Goal: Information Seeking & Learning: Learn about a topic

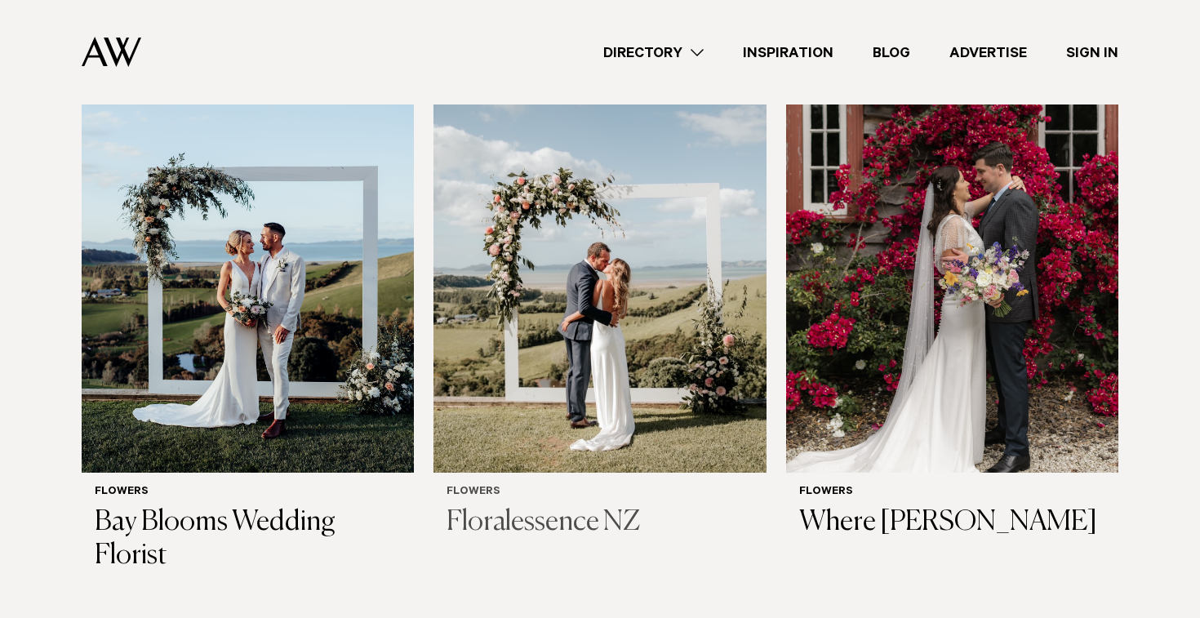
scroll to position [703, 0]
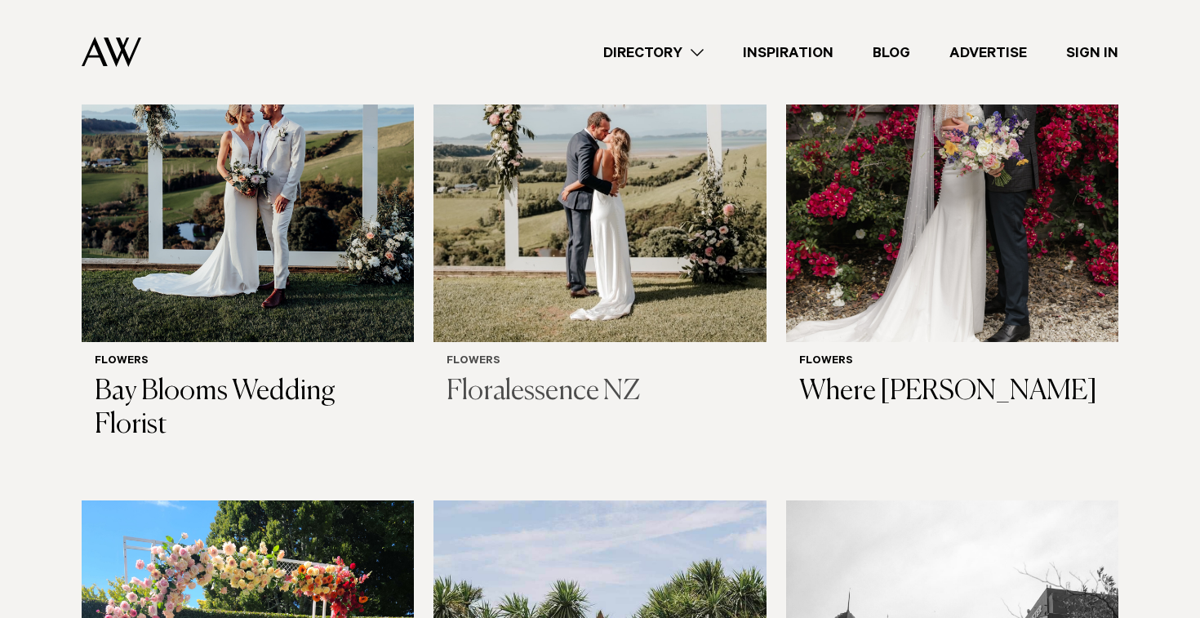
click at [553, 374] on div "Flowers Floralessence NZ" at bounding box center [599, 382] width 306 height 54
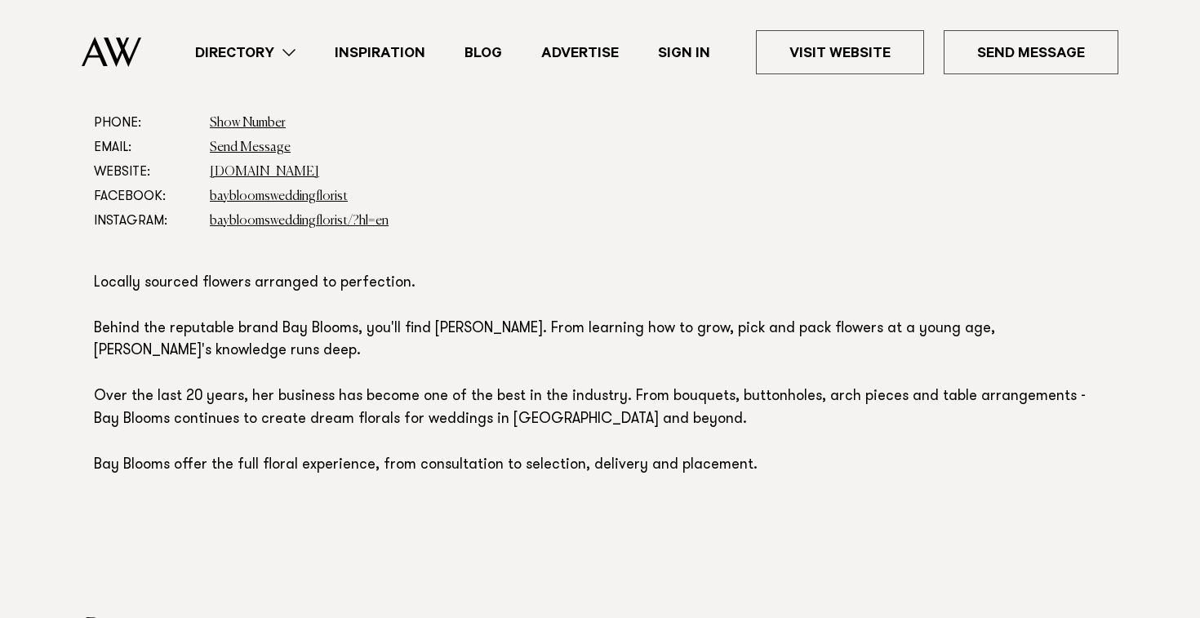
scroll to position [987, 0]
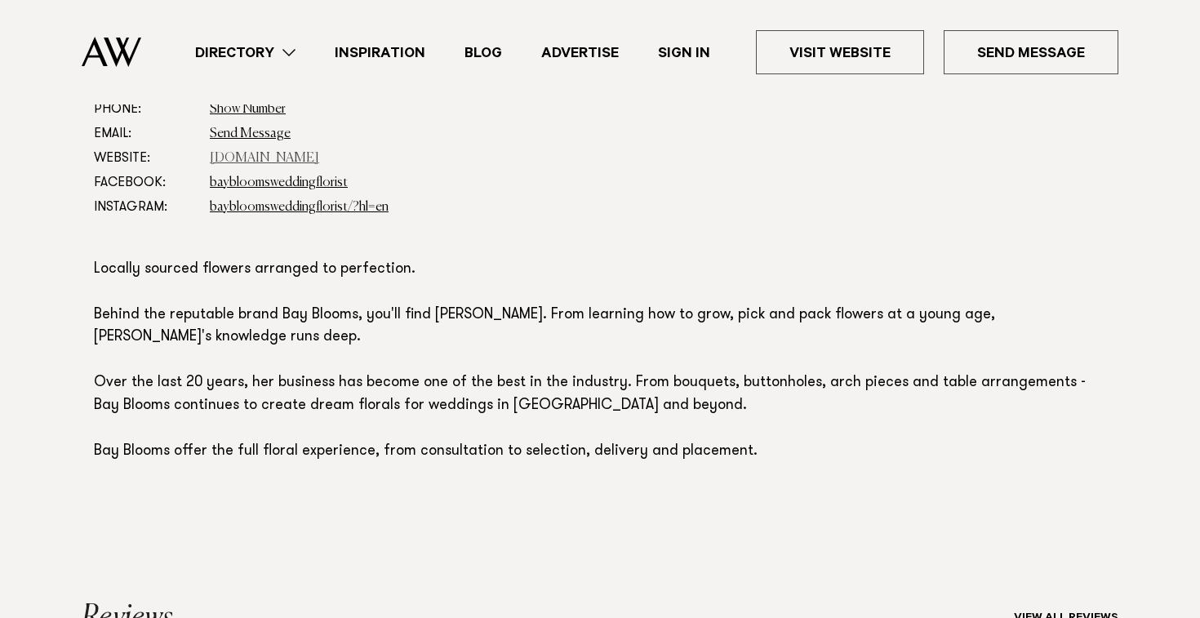
click at [315, 160] on link "www.baybloomsweddingflorist.co.nz" at bounding box center [264, 158] width 109 height 13
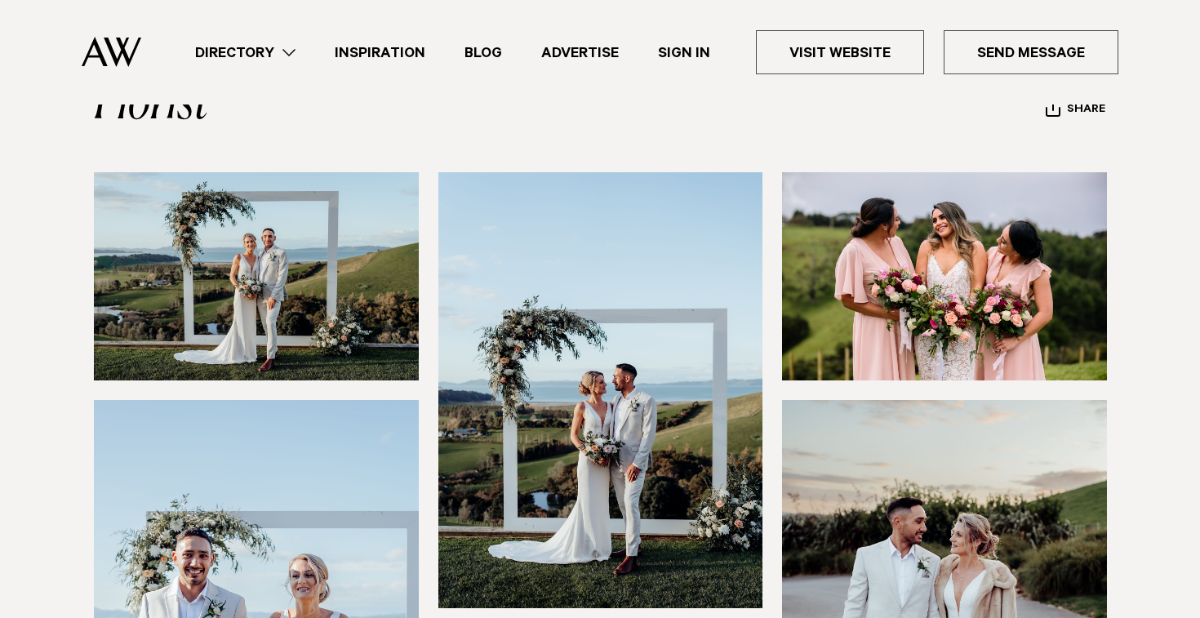
scroll to position [234, 0]
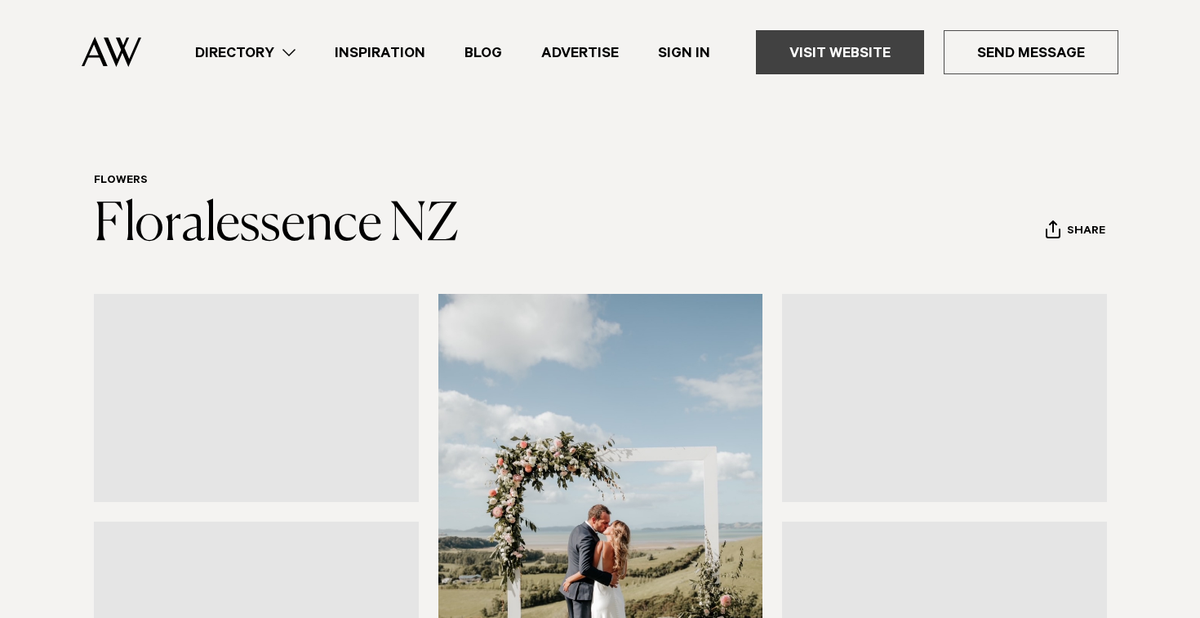
click at [831, 42] on link "Visit Website" at bounding box center [840, 52] width 168 height 44
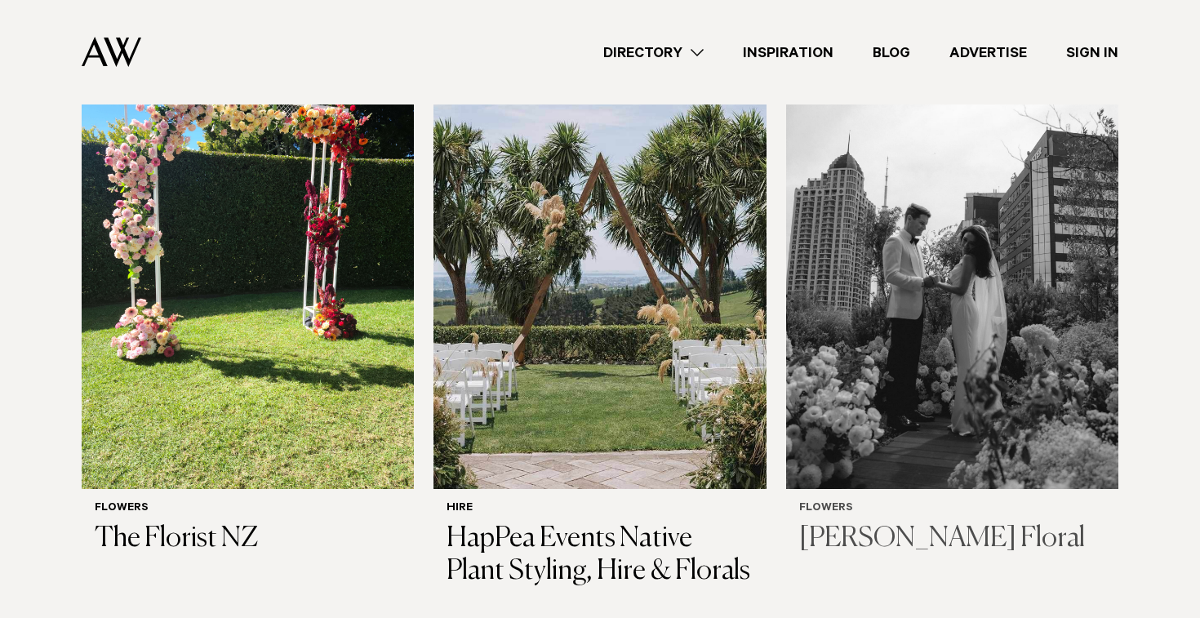
scroll to position [1275, 0]
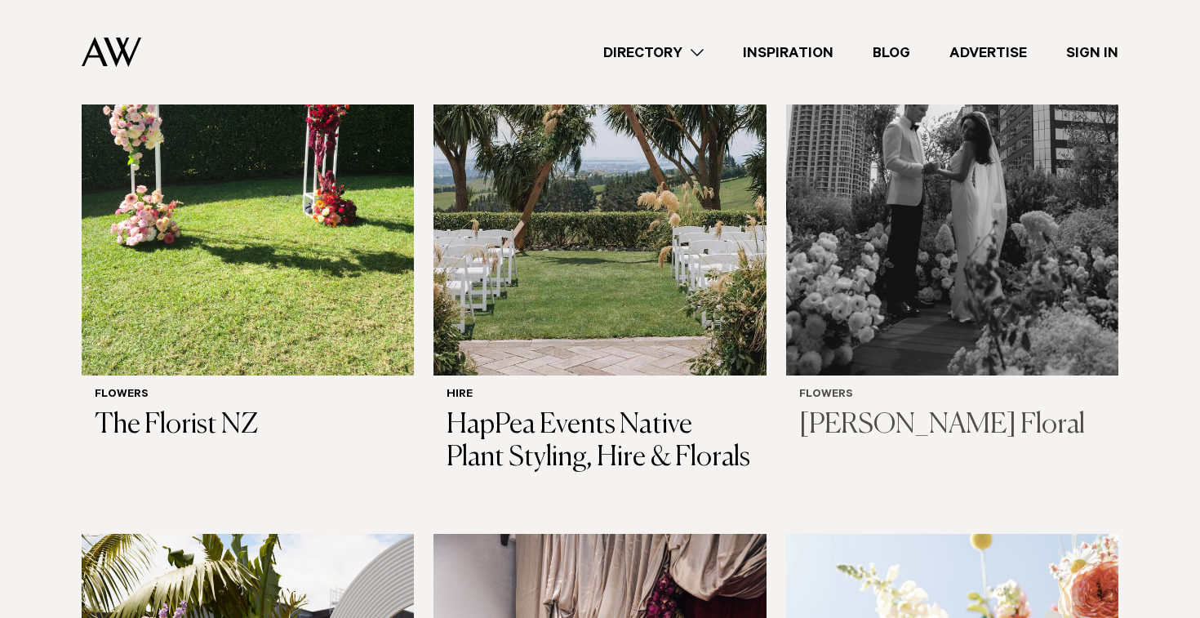
click at [926, 288] on img at bounding box center [952, 152] width 332 height 446
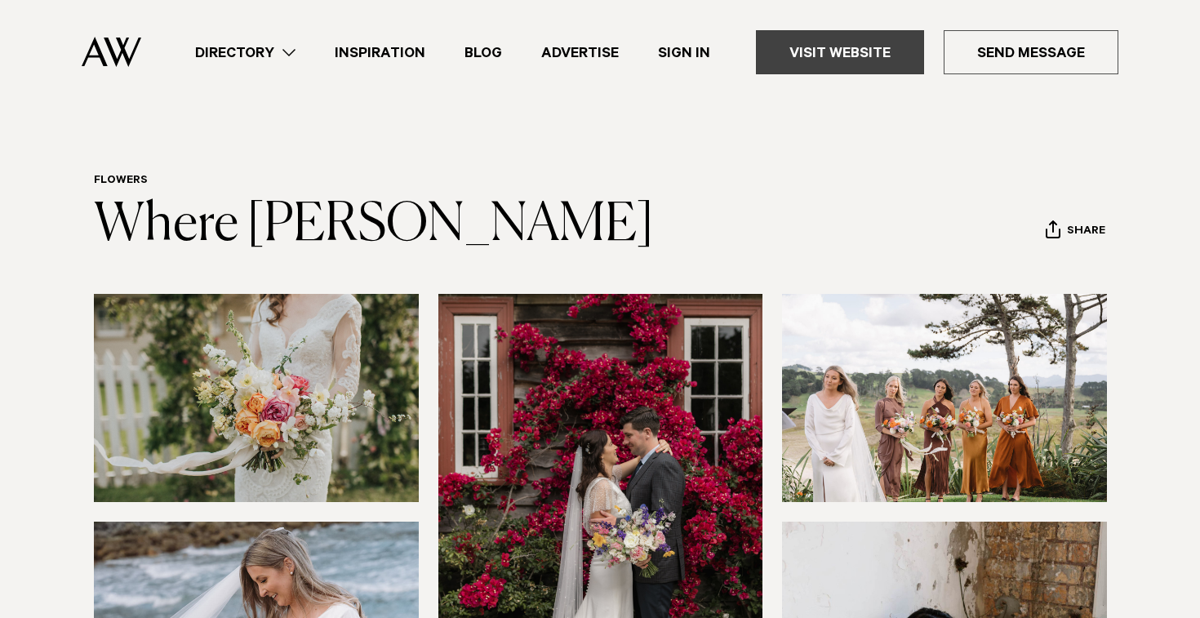
click at [832, 55] on link "Visit Website" at bounding box center [840, 52] width 168 height 44
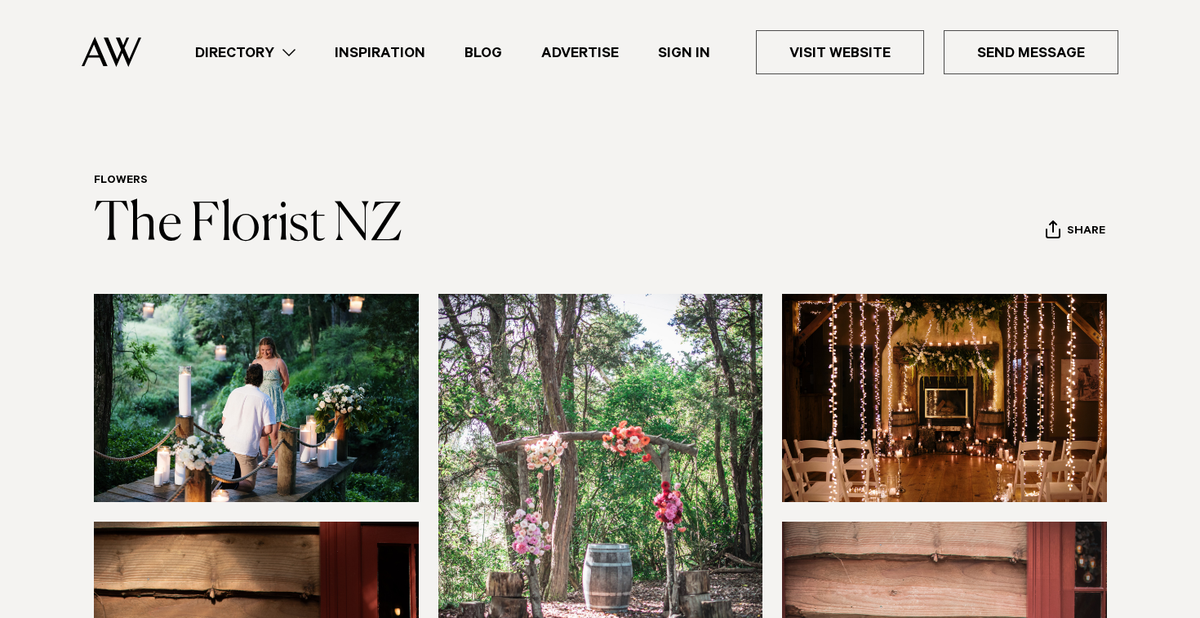
click at [514, 184] on header "Flowers The Florist NZ Share Copy Link Email twitter facebook" at bounding box center [600, 214] width 1012 height 81
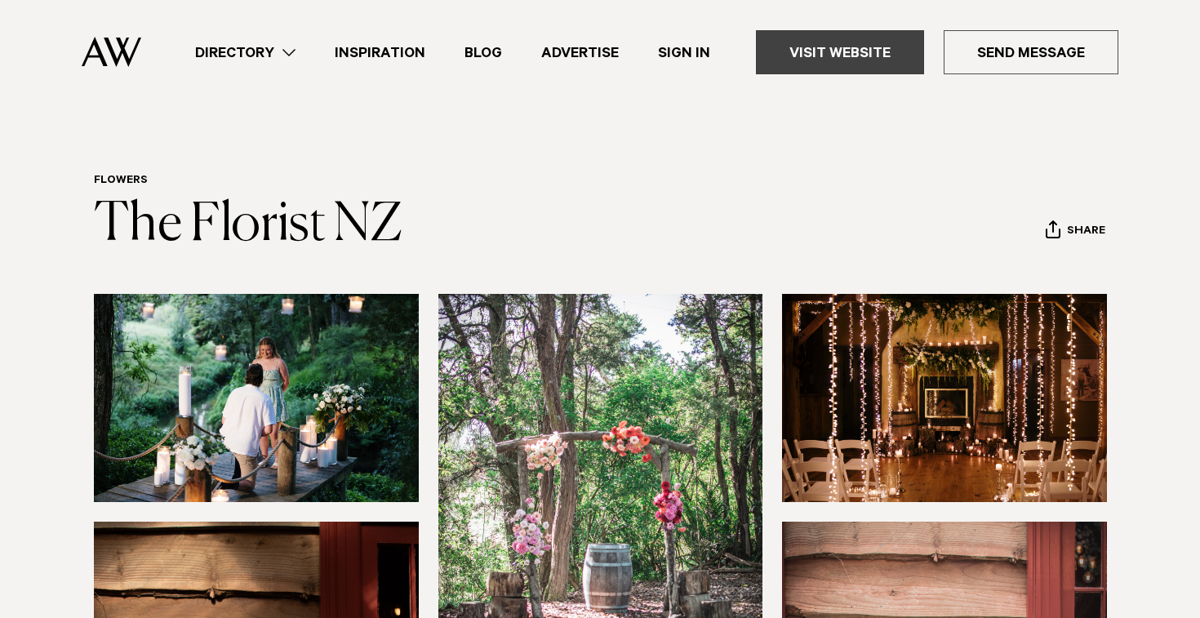
click at [849, 50] on link "Visit Website" at bounding box center [840, 52] width 168 height 44
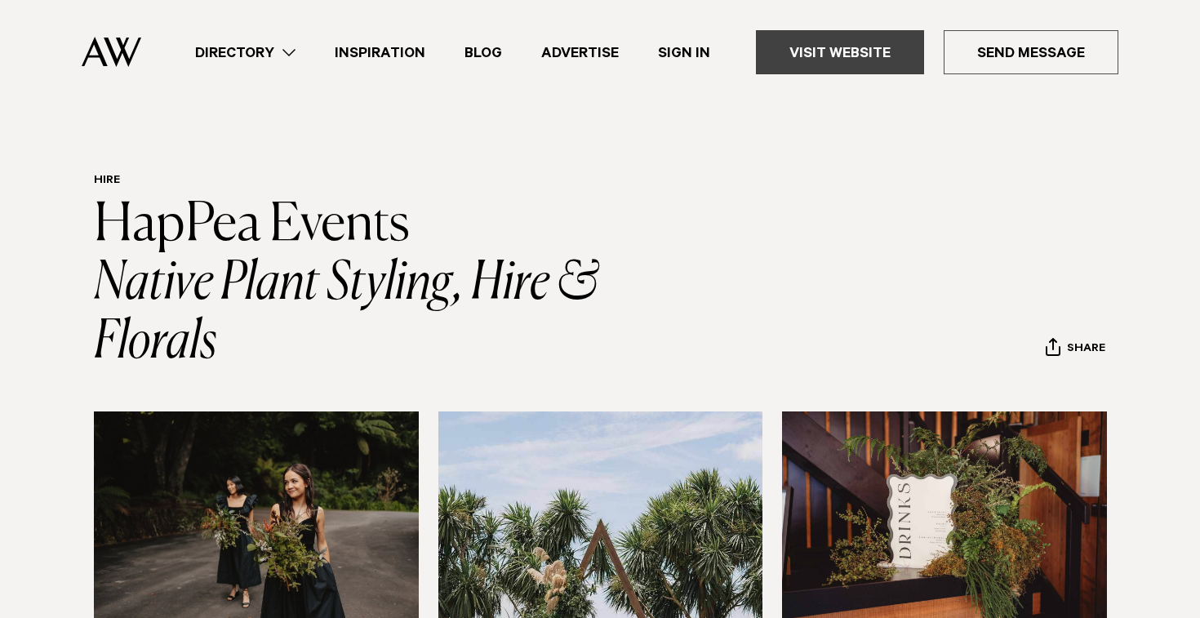
click at [863, 49] on link "Visit Website" at bounding box center [840, 52] width 168 height 44
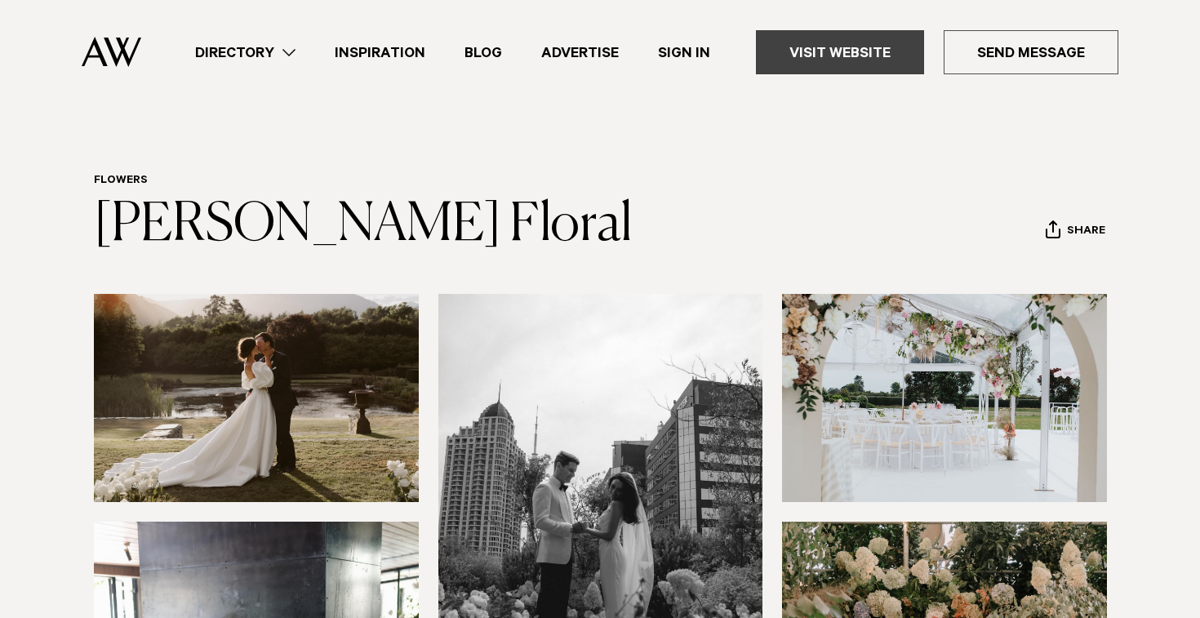
click at [898, 68] on link "Visit Website" at bounding box center [840, 52] width 168 height 44
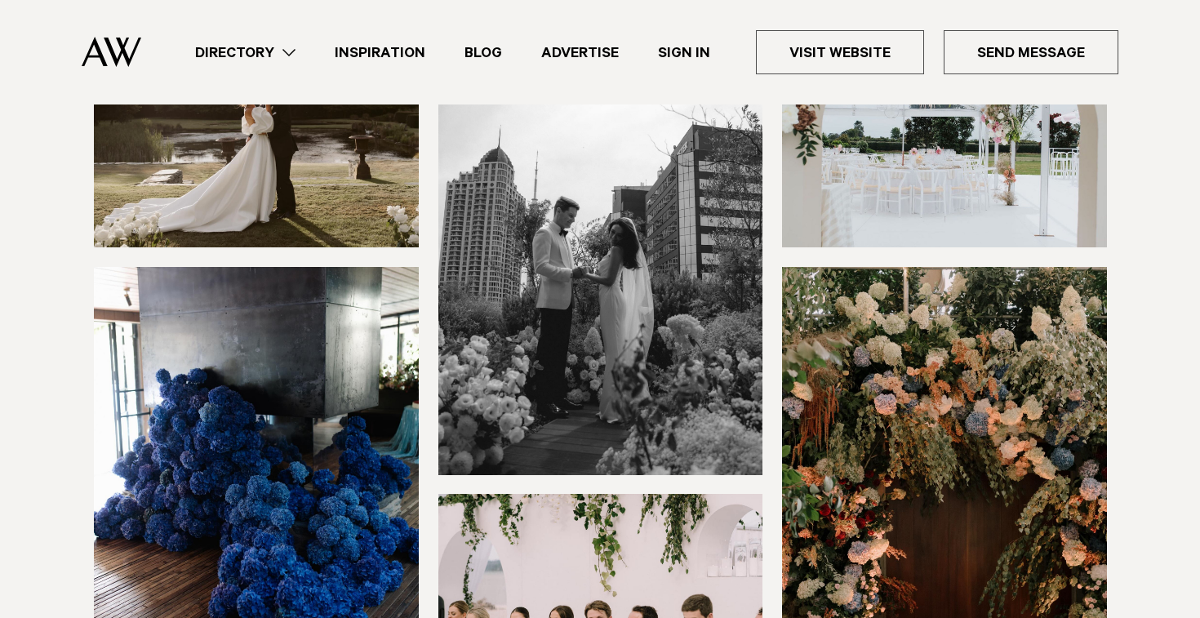
scroll to position [256, 0]
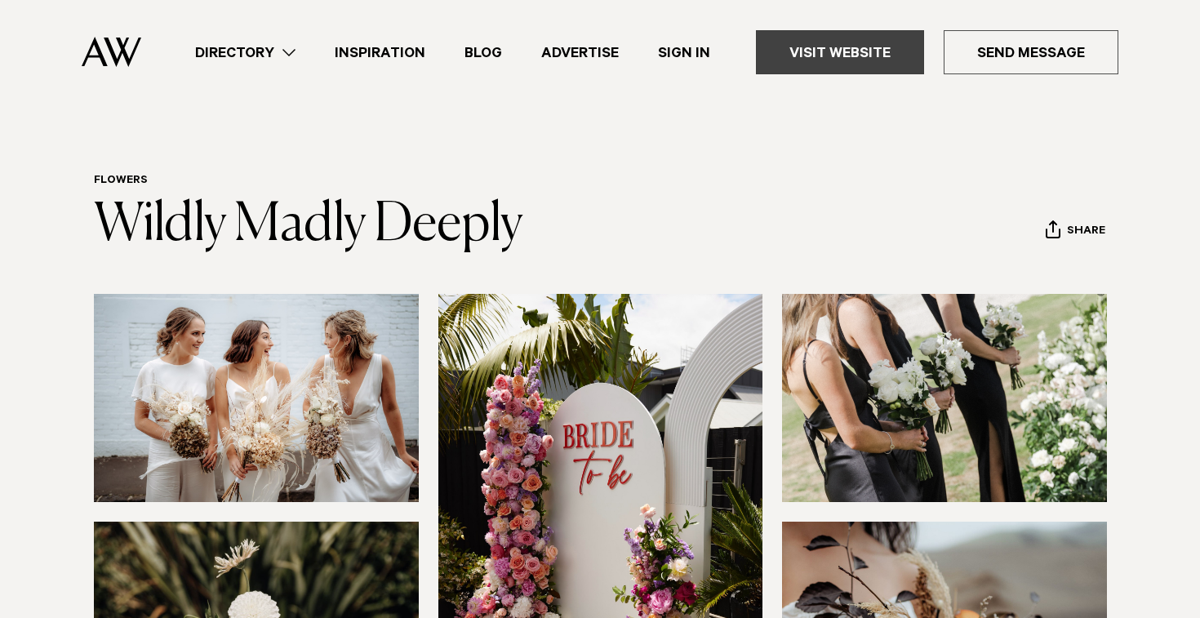
click at [794, 51] on link "Visit Website" at bounding box center [840, 52] width 168 height 44
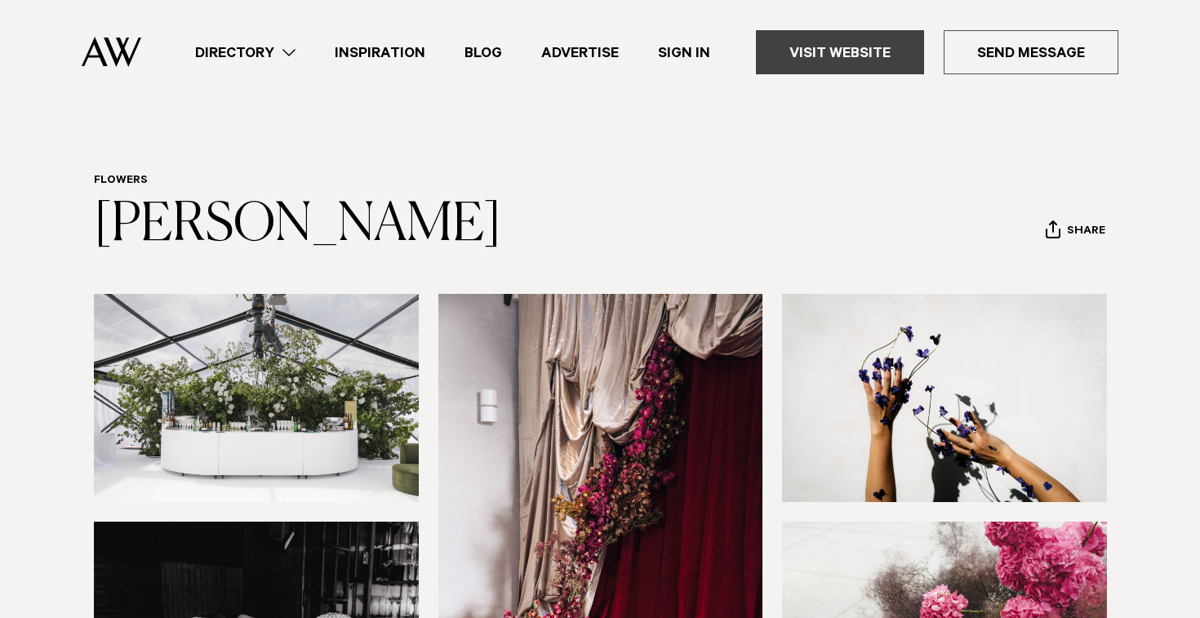
click at [850, 59] on link "Visit Website" at bounding box center [840, 52] width 168 height 44
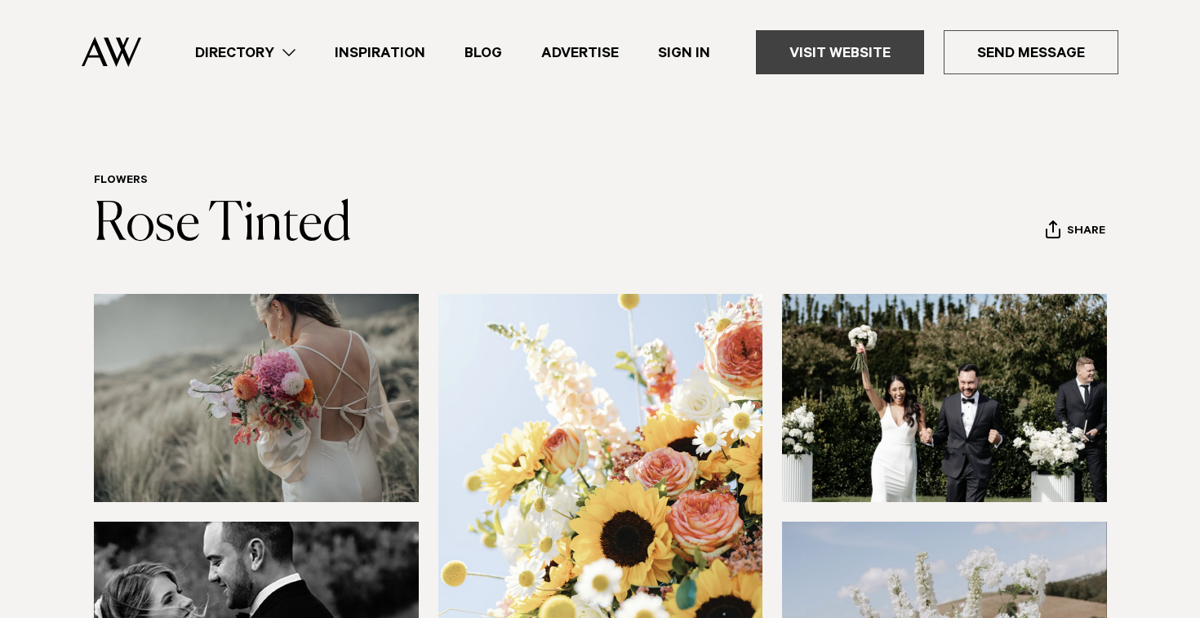
click at [796, 45] on link "Visit Website" at bounding box center [840, 52] width 168 height 44
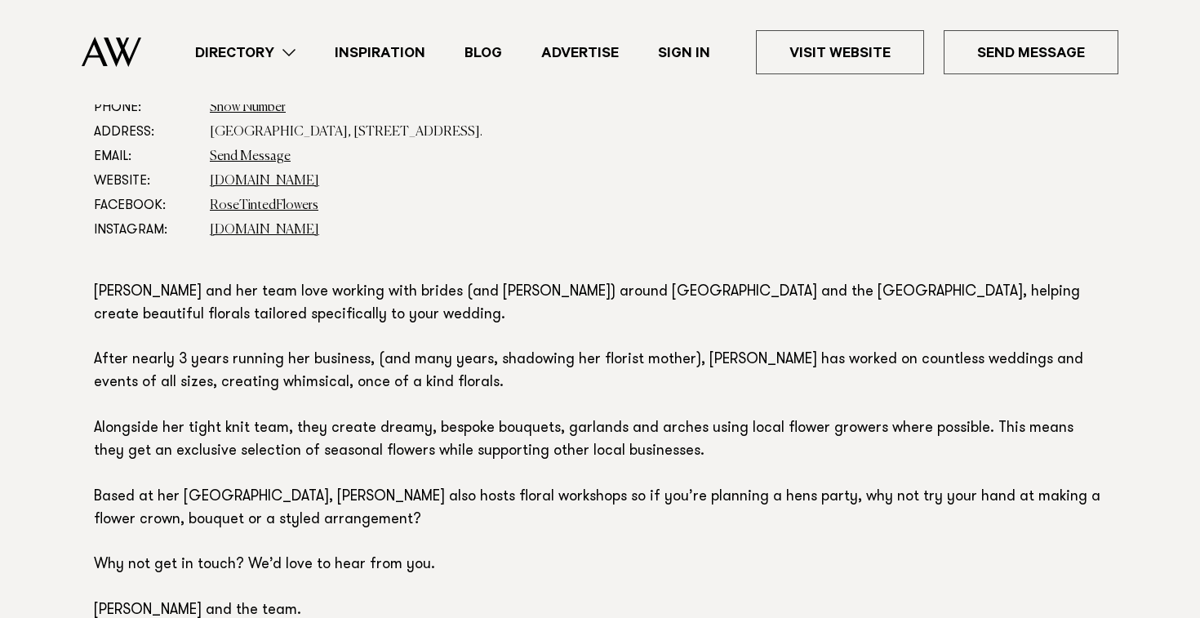
scroll to position [921, 0]
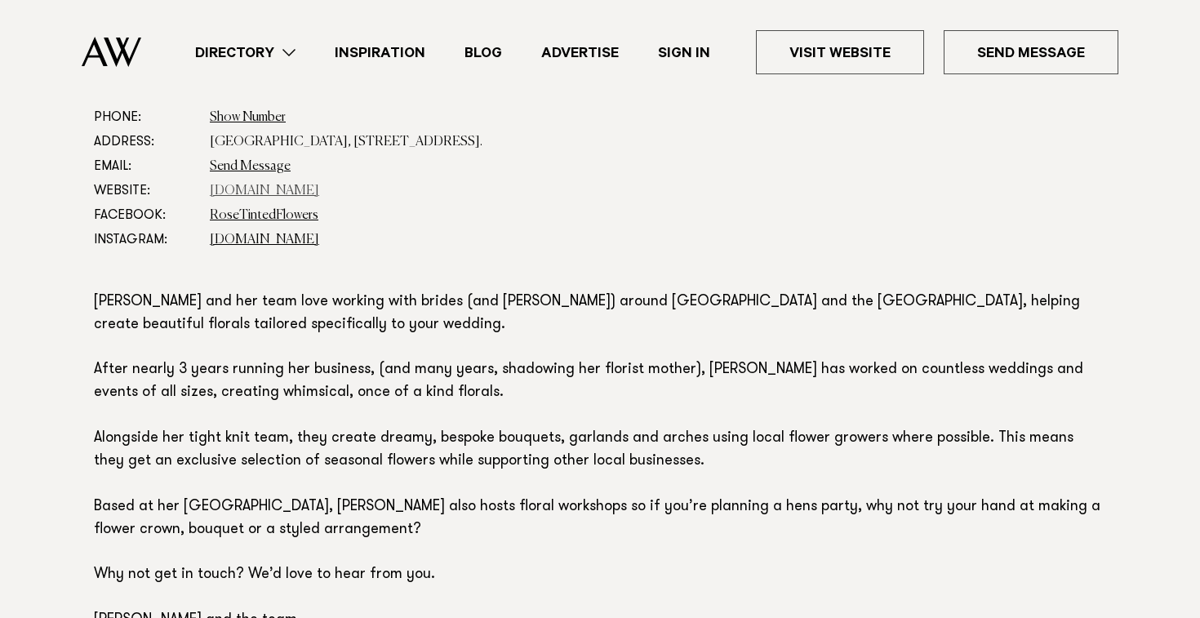
click at [255, 193] on link "rosetintedflowers.com" at bounding box center [264, 190] width 109 height 13
click at [248, 257] on section "Phone: Show Number 022 455 9024 Address: Ponsonby Central, 138 Ponsonby Road, A…" at bounding box center [600, 403] width 1012 height 597
click at [261, 241] on link "rose.tinted.flowers" at bounding box center [264, 239] width 109 height 13
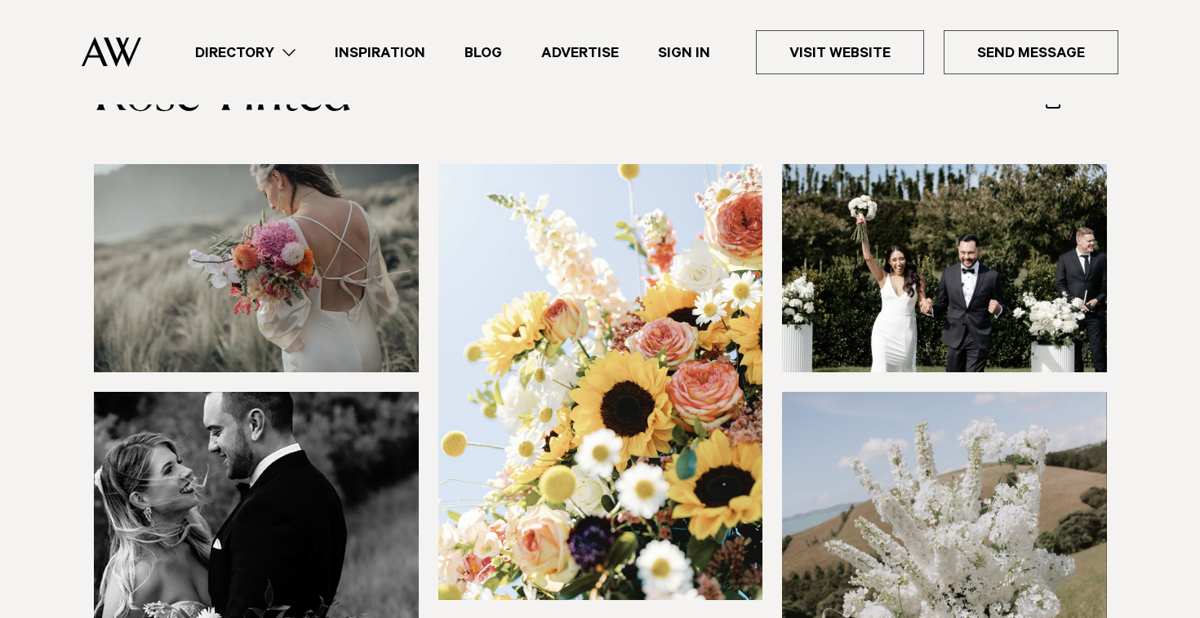
scroll to position [58, 0]
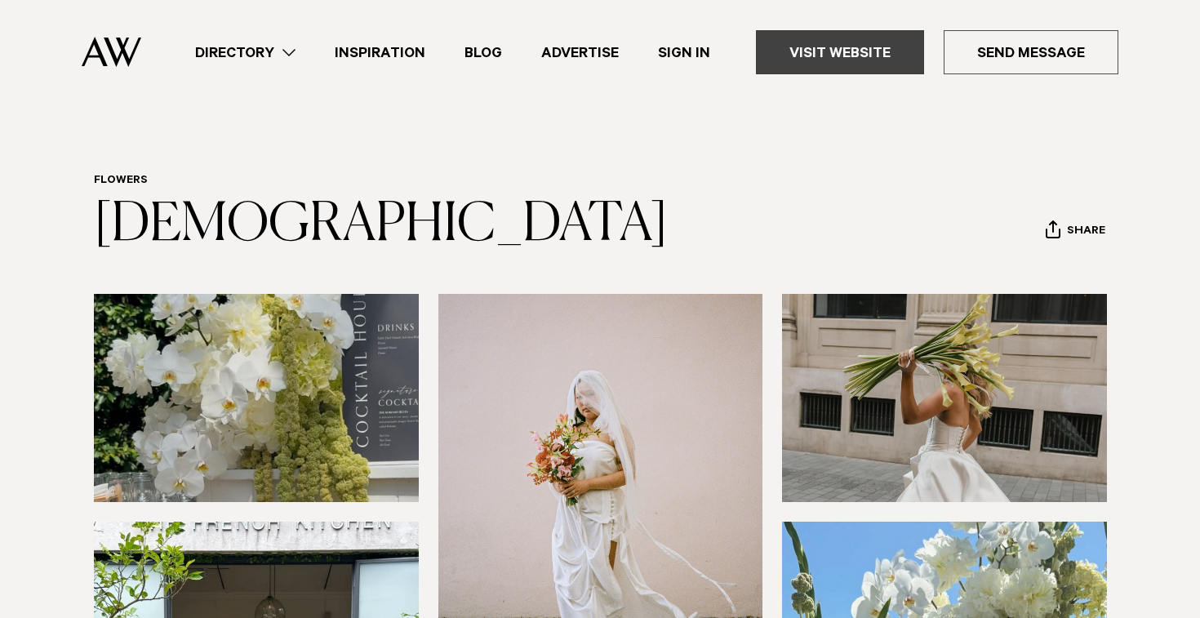
click at [861, 33] on link "Visit Website" at bounding box center [840, 52] width 168 height 44
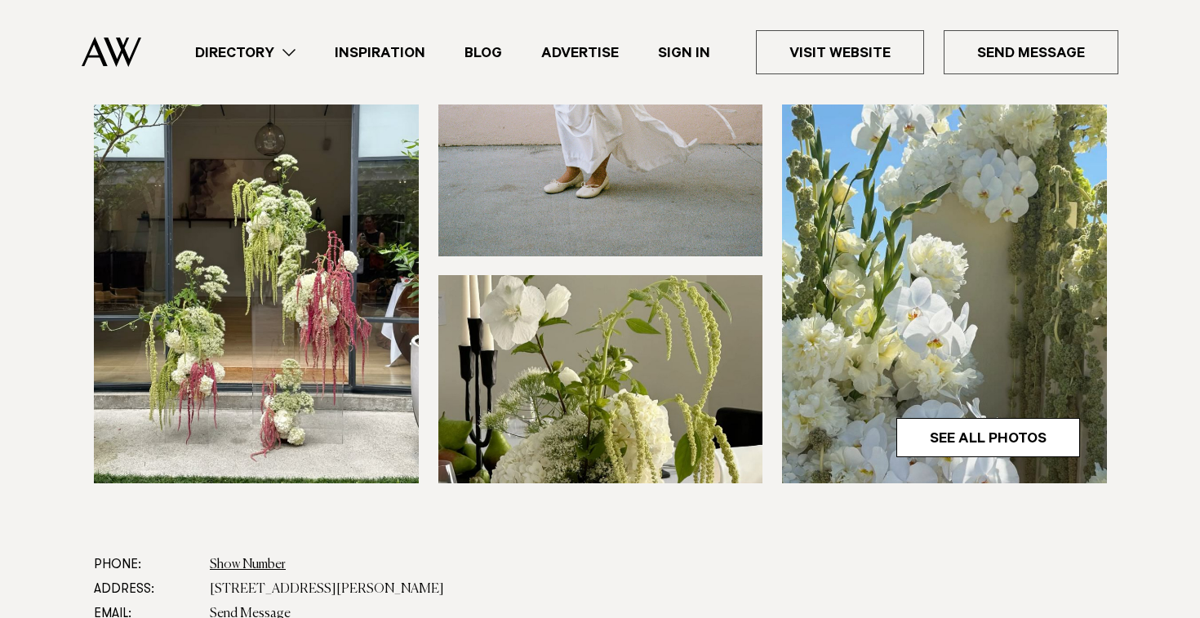
scroll to position [336, 0]
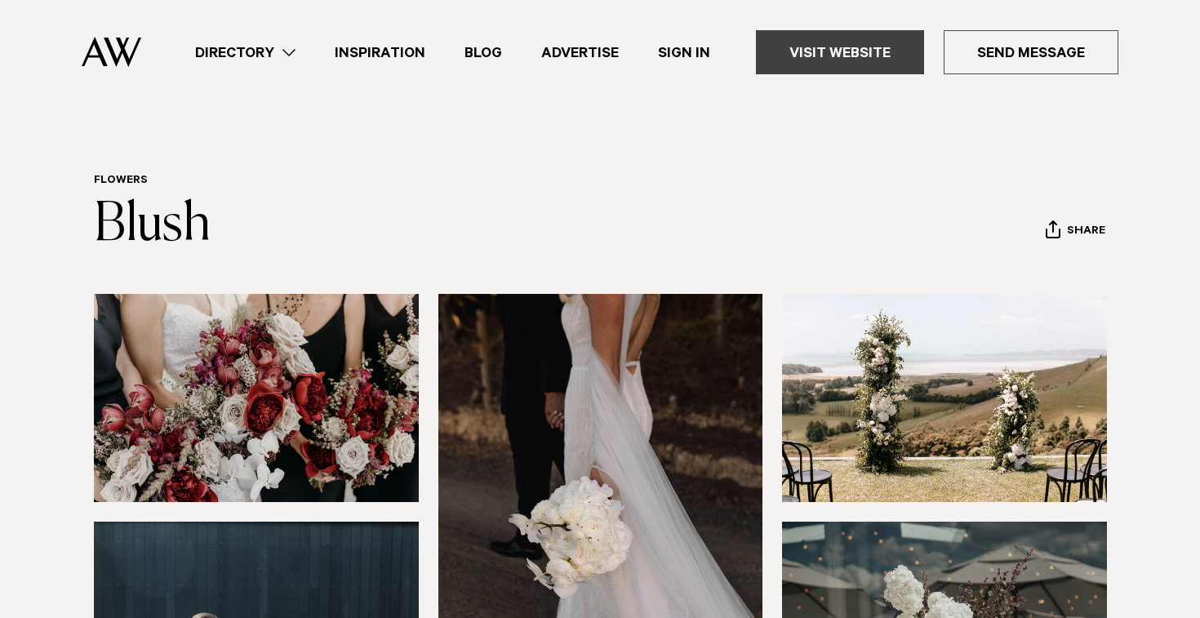
click at [897, 43] on link "Visit Website" at bounding box center [840, 52] width 168 height 44
